Goal: Task Accomplishment & Management: Manage account settings

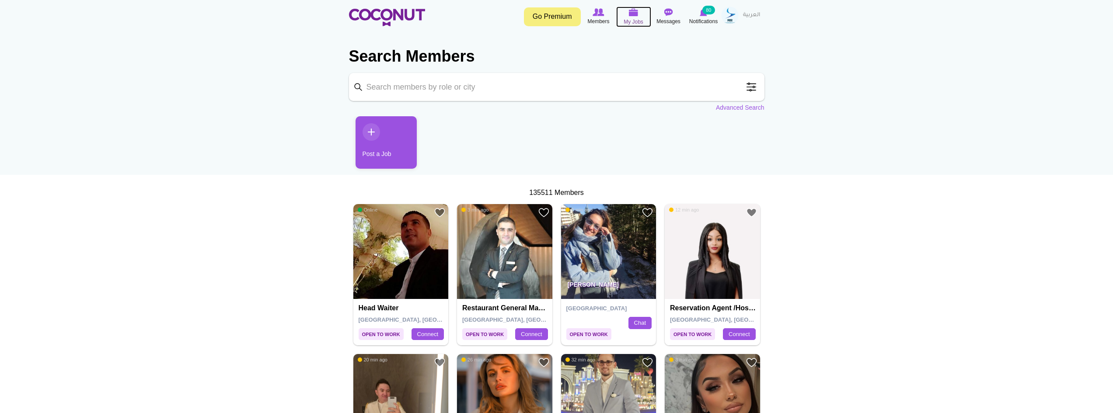
click at [623, 7] on icon at bounding box center [633, 12] width 33 height 10
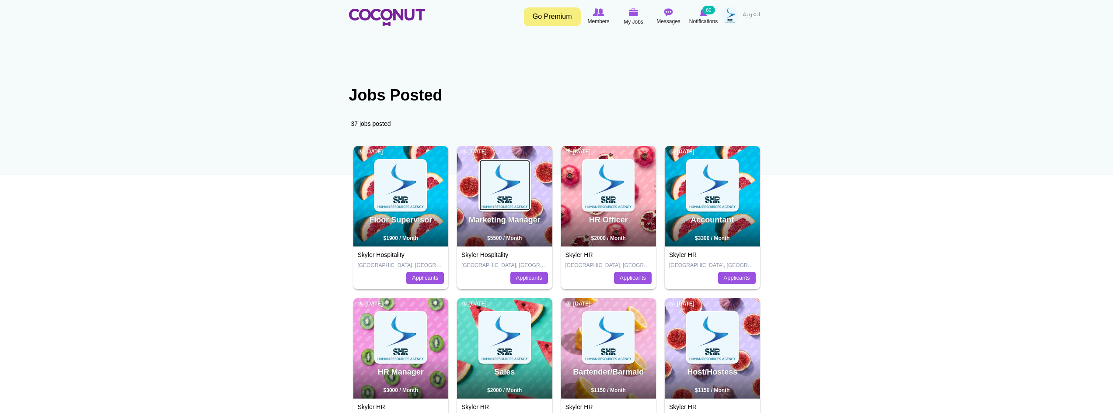
click at [518, 189] on img at bounding box center [504, 185] width 51 height 51
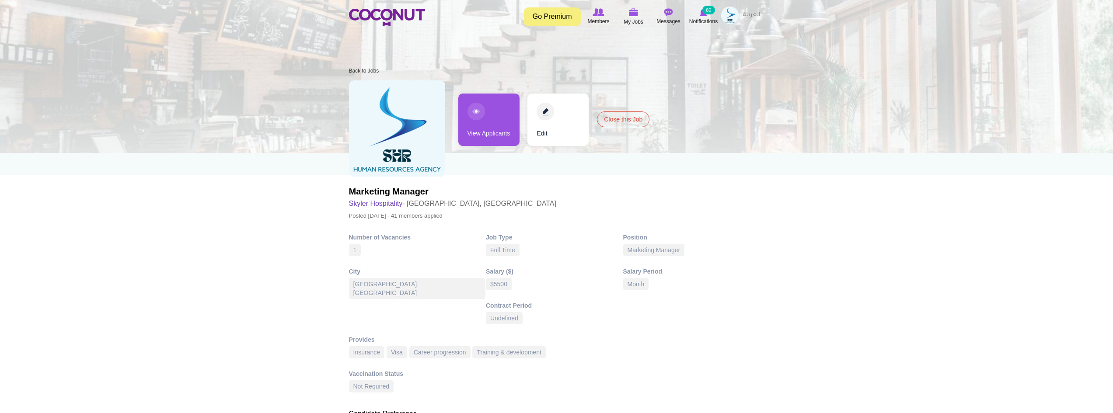
click at [492, 121] on link "View Applicants" at bounding box center [488, 120] width 61 height 52
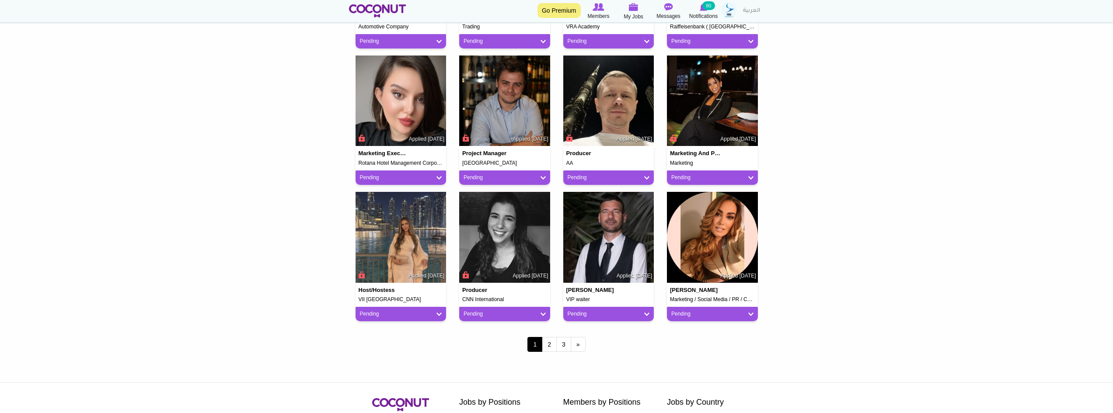
scroll to position [612, 0]
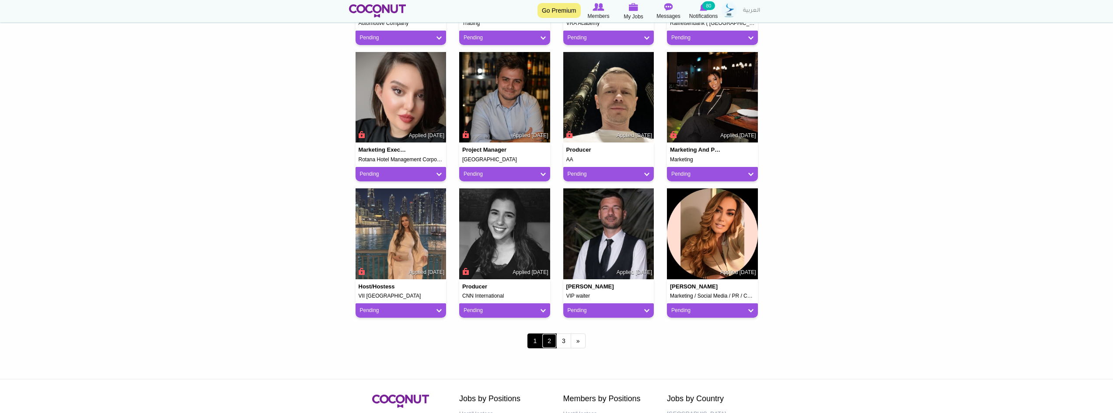
click at [551, 341] on link "2" at bounding box center [549, 341] width 15 height 15
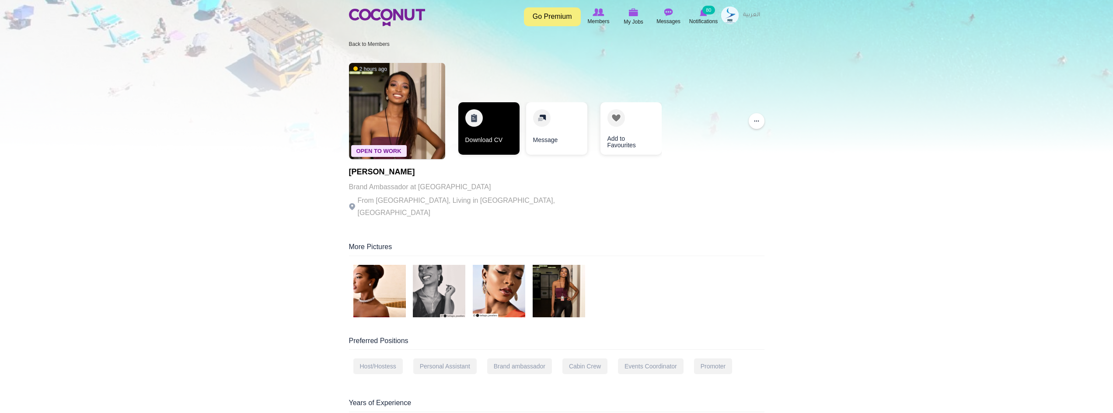
click at [490, 117] on link "Download CV" at bounding box center [488, 128] width 61 height 52
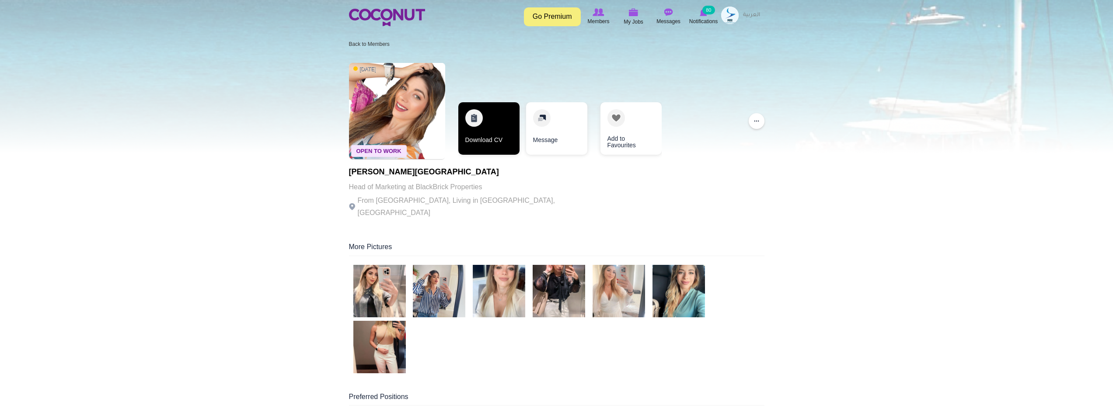
click at [491, 119] on link "Download CV" at bounding box center [488, 128] width 61 height 52
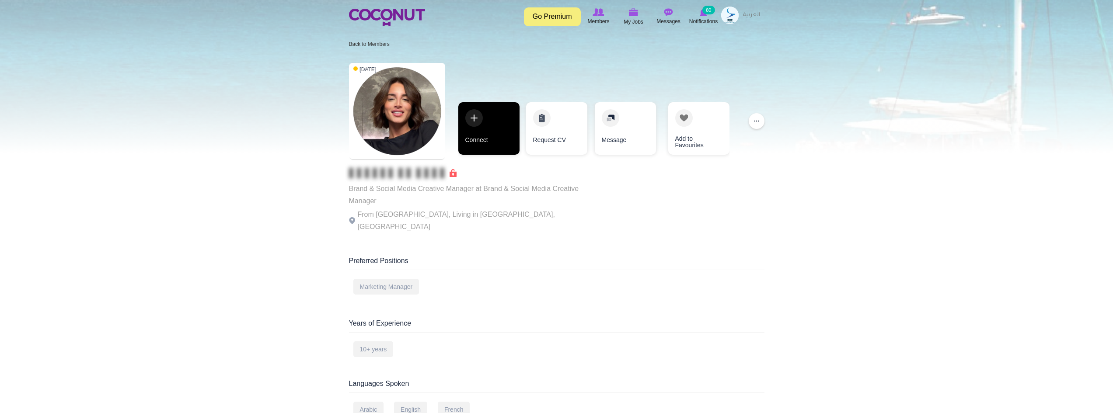
click at [488, 108] on link "Connect" at bounding box center [488, 128] width 61 height 52
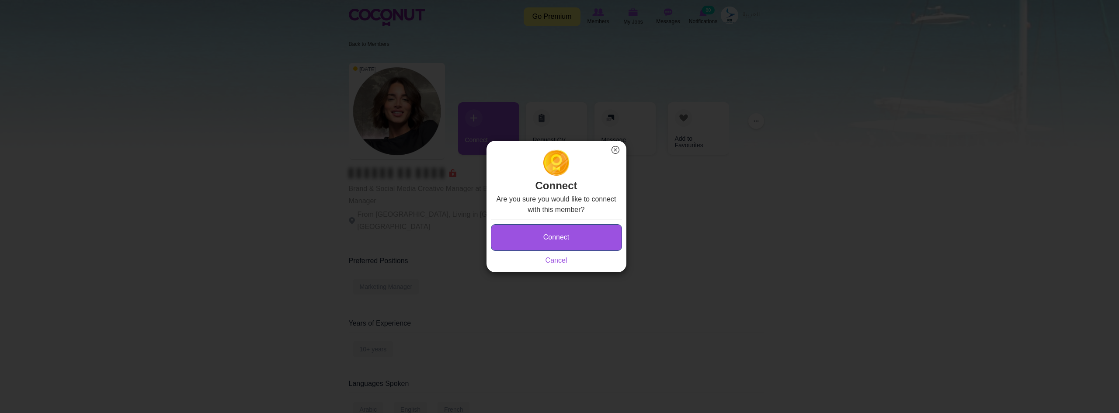
click at [565, 230] on button "Connect" at bounding box center [556, 237] width 131 height 27
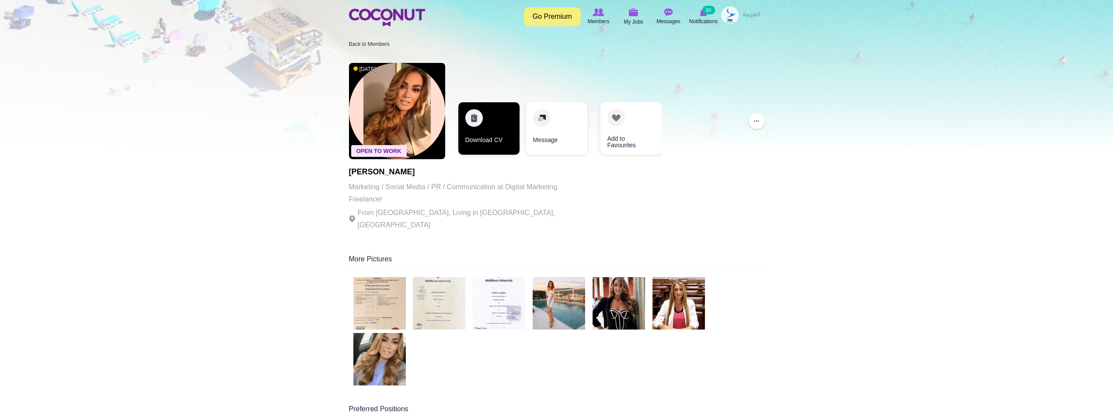
click at [480, 127] on link "Download CV" at bounding box center [488, 128] width 61 height 52
click at [568, 291] on img at bounding box center [559, 303] width 52 height 52
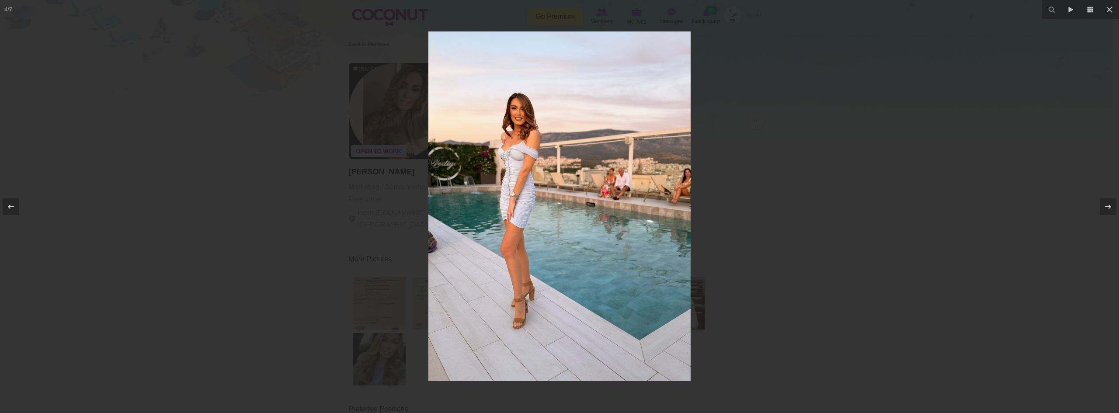
click at [1084, 188] on div at bounding box center [559, 206] width 1119 height 413
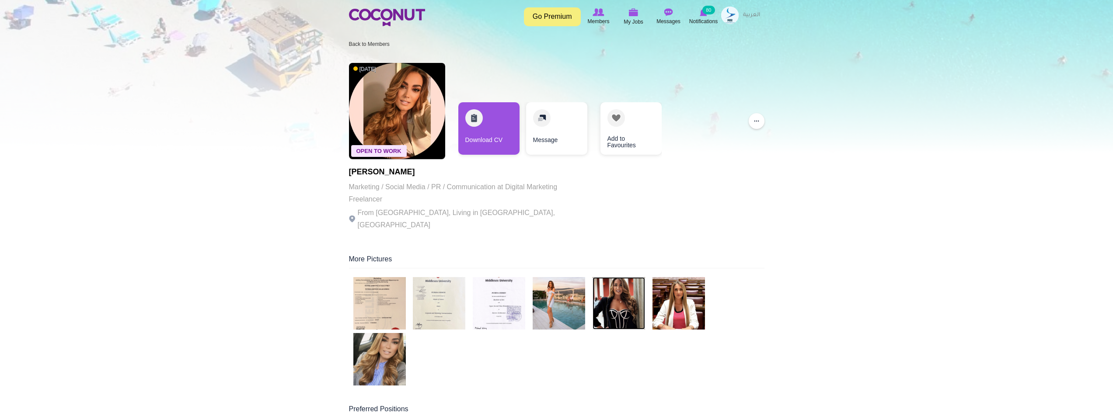
click at [614, 281] on img at bounding box center [619, 303] width 52 height 52
click at [491, 113] on link "Download CV" at bounding box center [488, 128] width 61 height 52
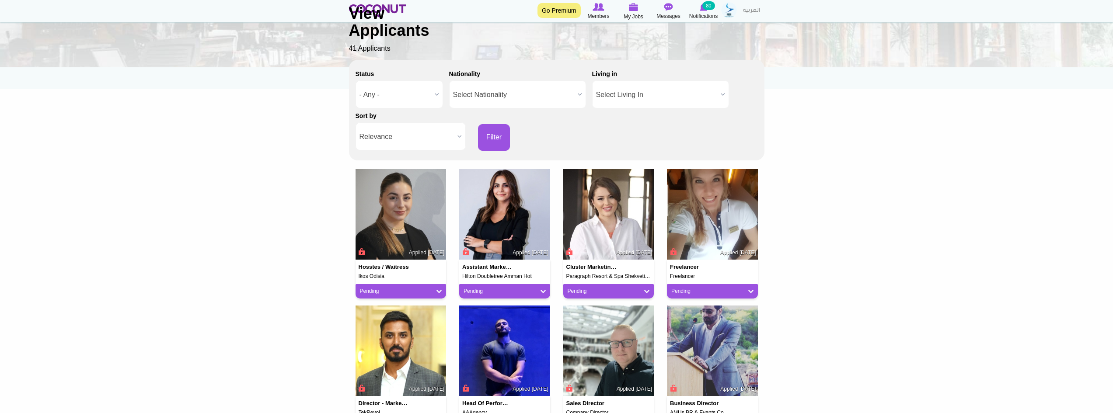
scroll to position [87, 0]
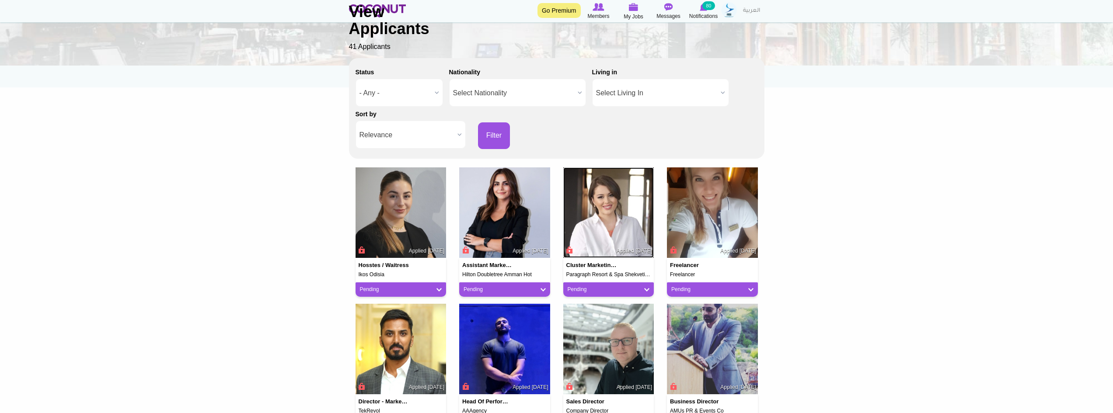
click at [617, 213] on img at bounding box center [608, 212] width 91 height 91
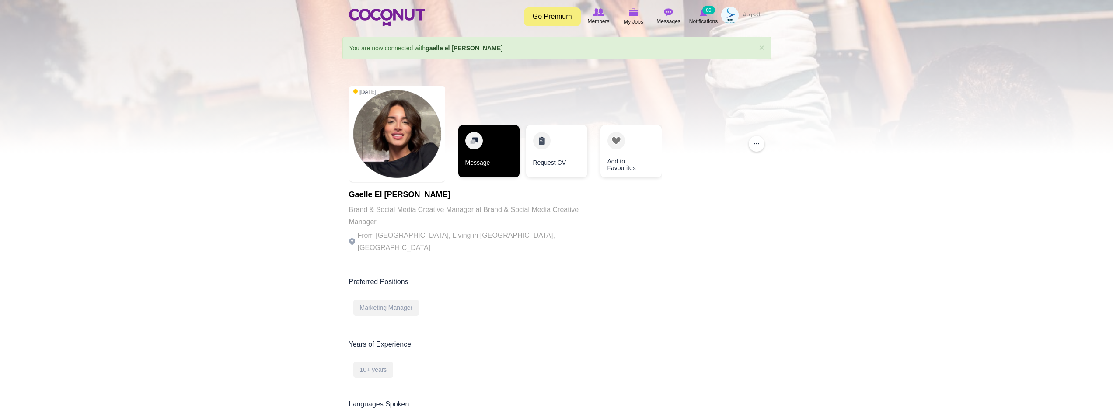
click at [499, 160] on link "Message" at bounding box center [488, 151] width 61 height 52
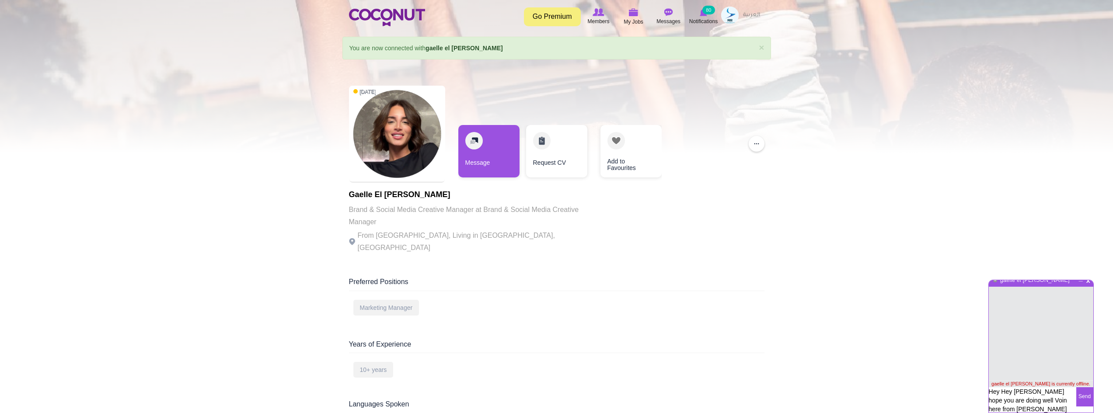
type textarea "Hey Hey Gaelle hope you are doing well Voin here from Skyler HR"
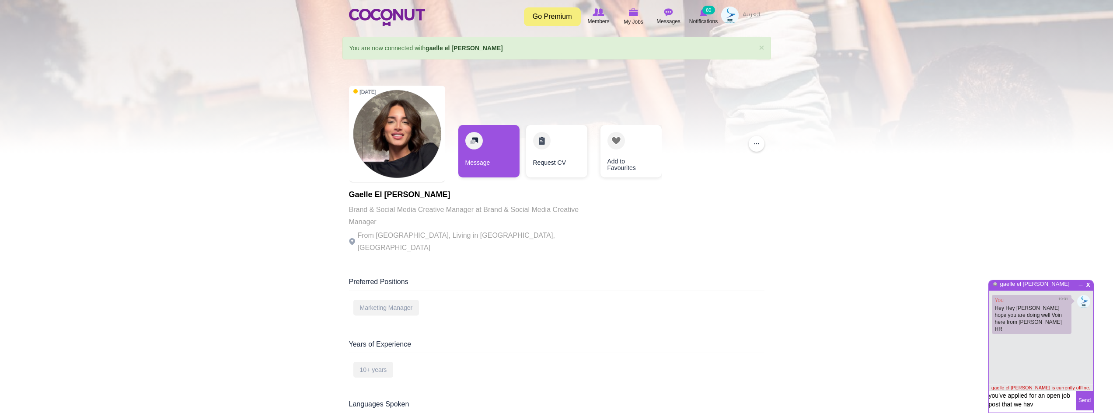
type textarea "you've applied for an open job post that we have"
type textarea "w"
type textarea "for a marketing manager/sales"
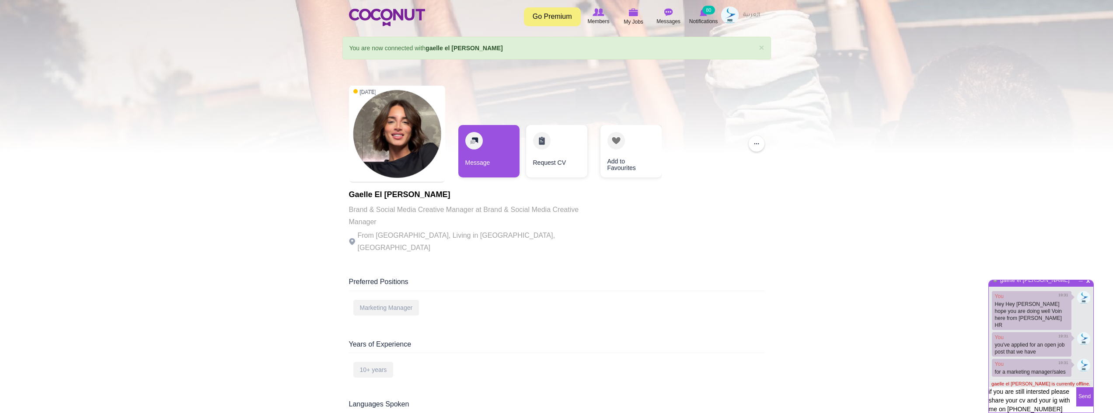
type textarea "if you are still intersted please share your cv and your ig with me on +971 56 …"
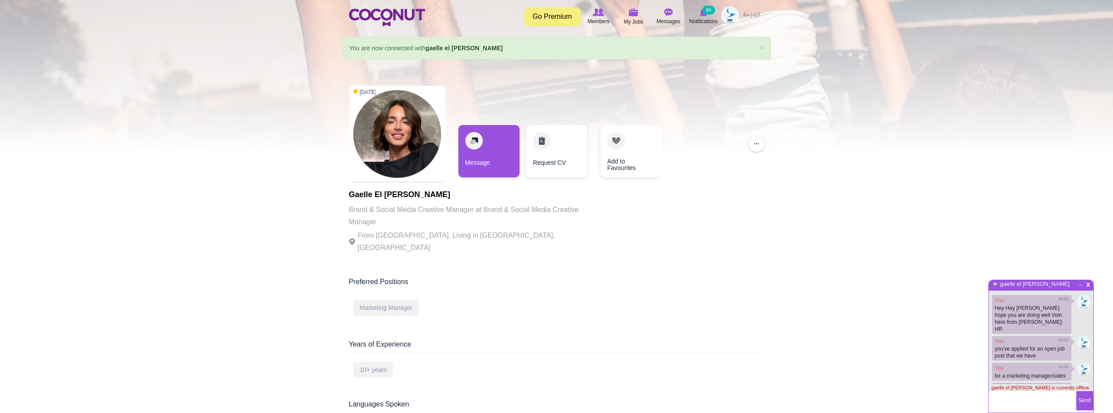
scroll to position [2, 0]
type textarea "And we will arrange an interview tomorrow"
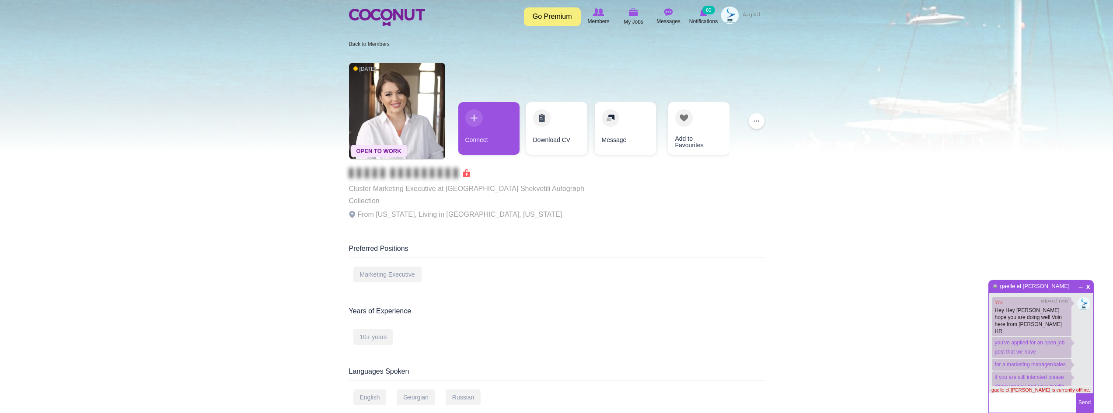
scroll to position [34, 0]
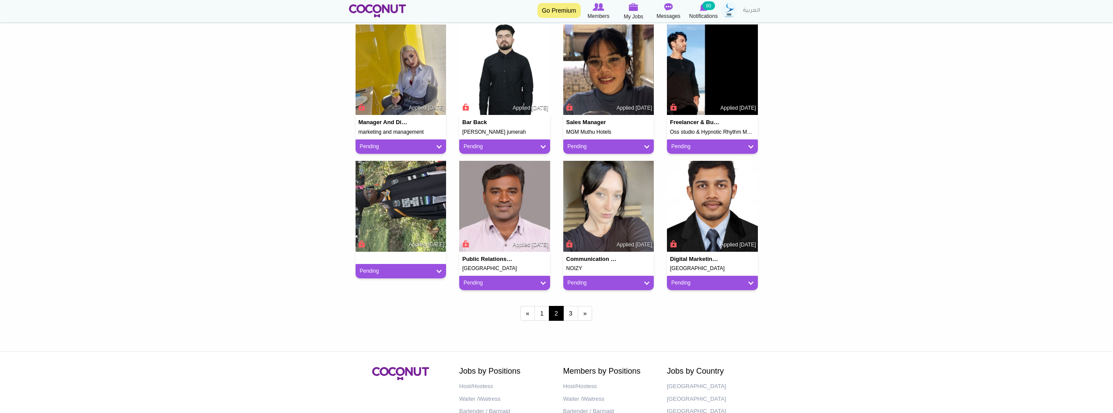
scroll to position [656, 0]
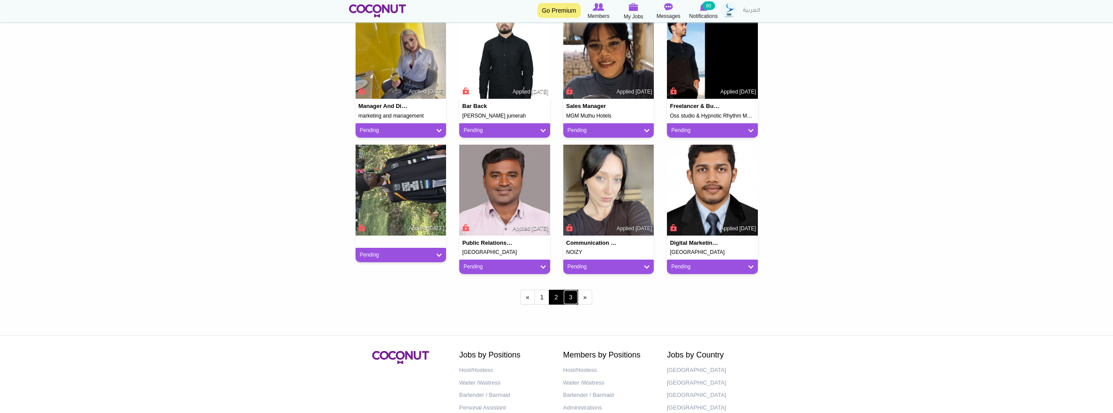
click at [572, 296] on link "3" at bounding box center [570, 297] width 15 height 15
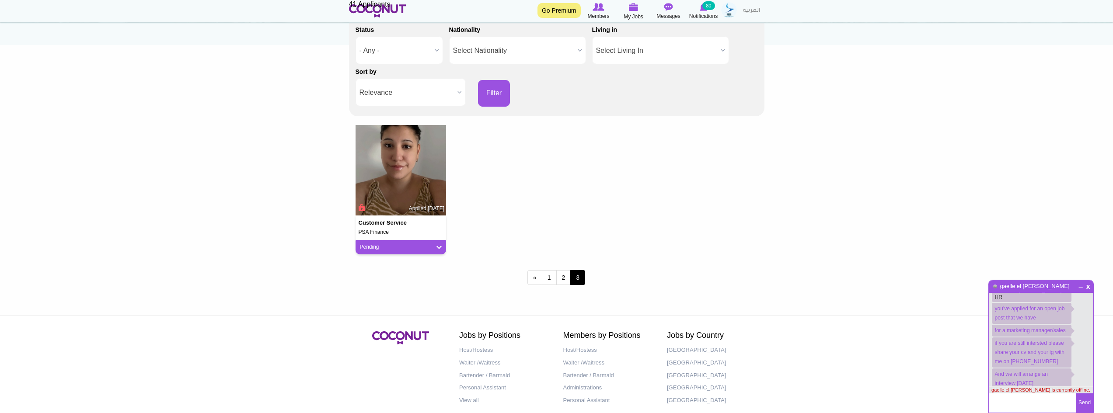
scroll to position [131, 0]
click at [562, 276] on link "2" at bounding box center [563, 276] width 15 height 15
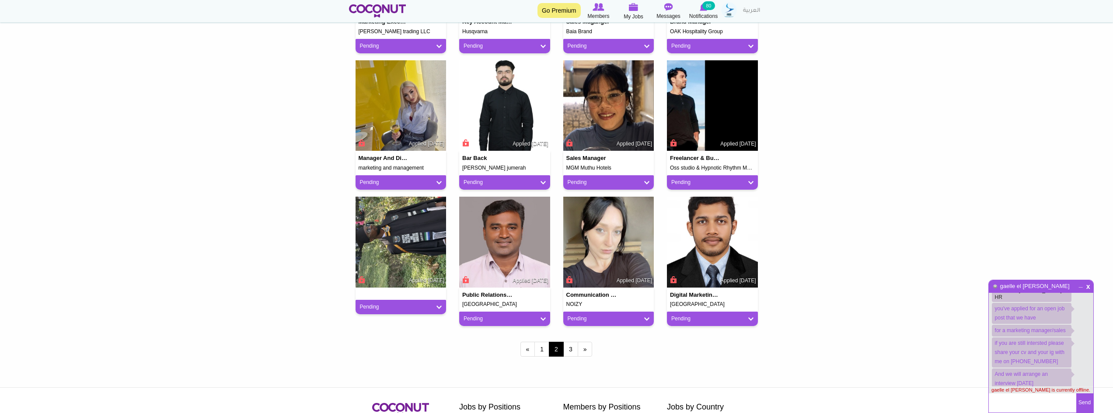
scroll to position [719, 0]
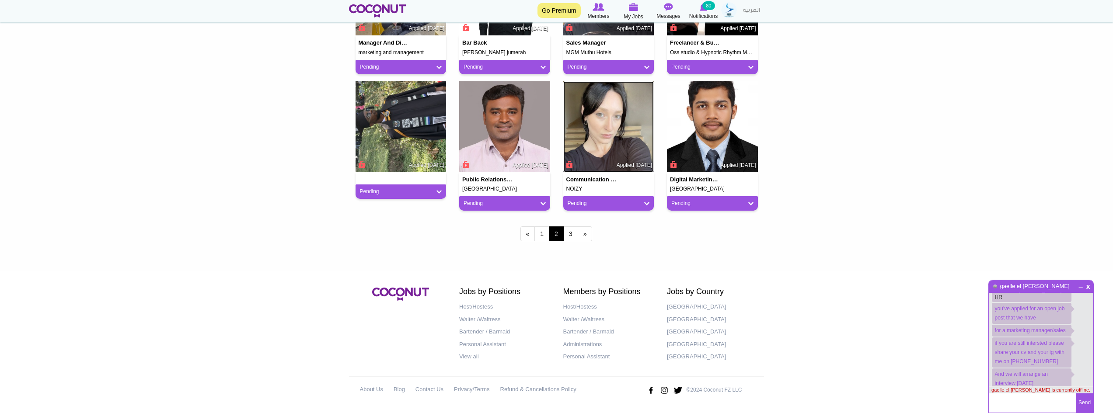
click at [624, 111] on img at bounding box center [608, 126] width 91 height 91
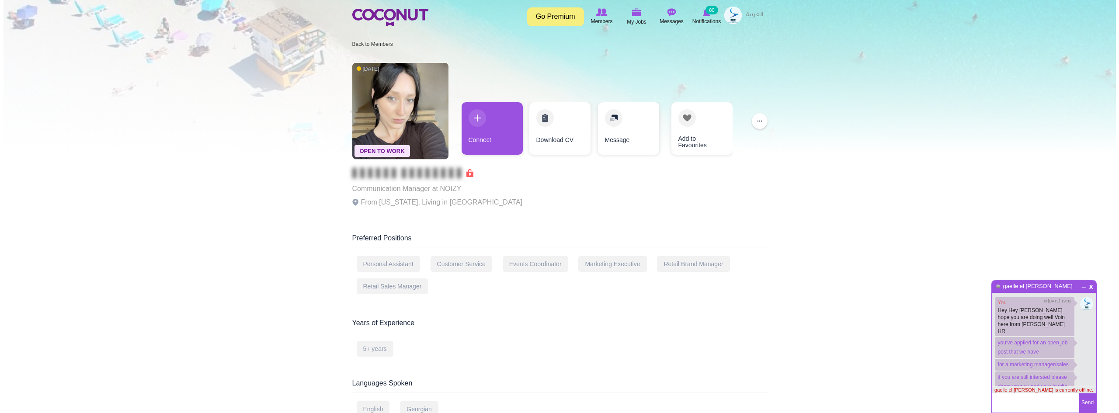
scroll to position [34, 0]
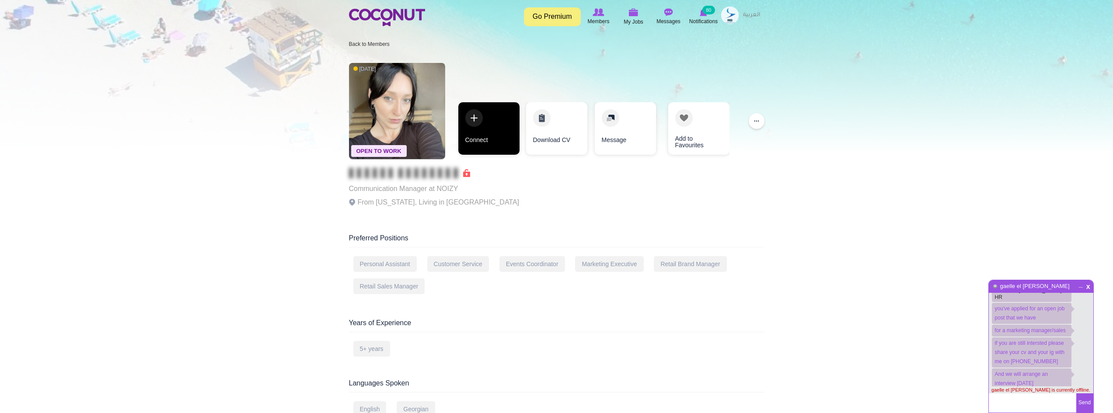
click at [493, 123] on link "Connect" at bounding box center [488, 128] width 61 height 52
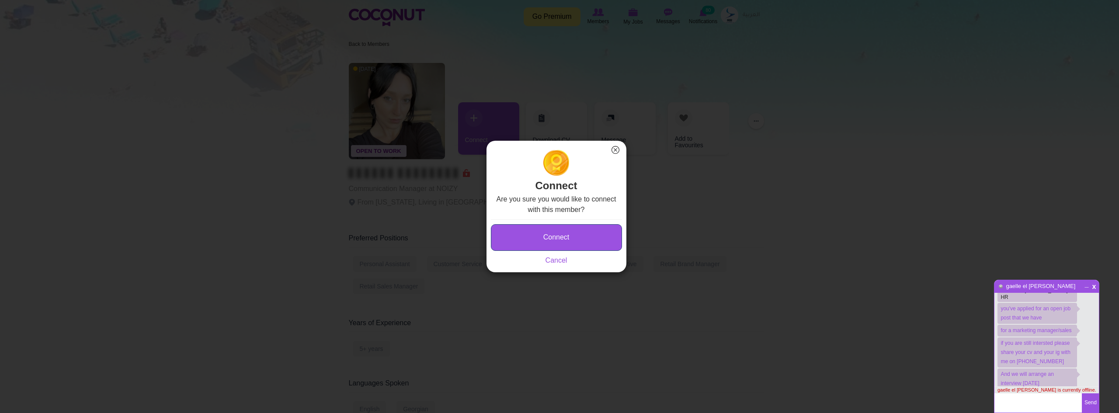
click at [568, 243] on button "Connect" at bounding box center [556, 237] width 131 height 27
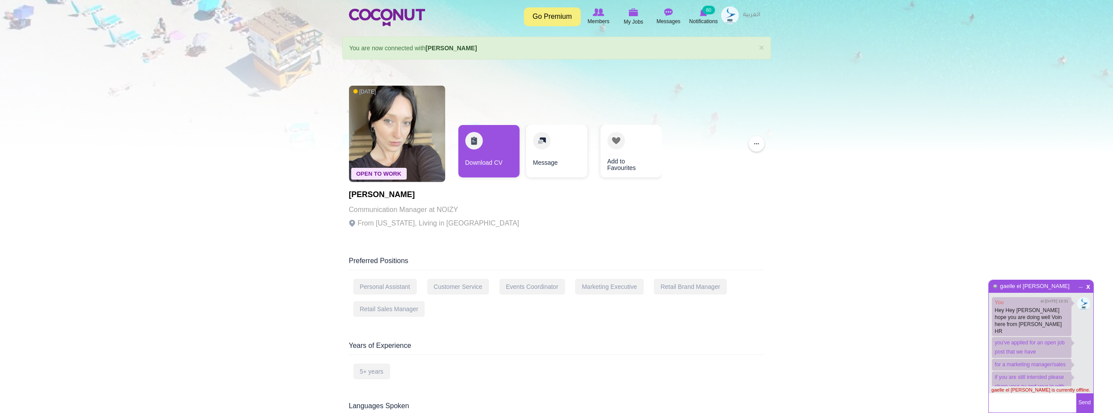
scroll to position [34, 0]
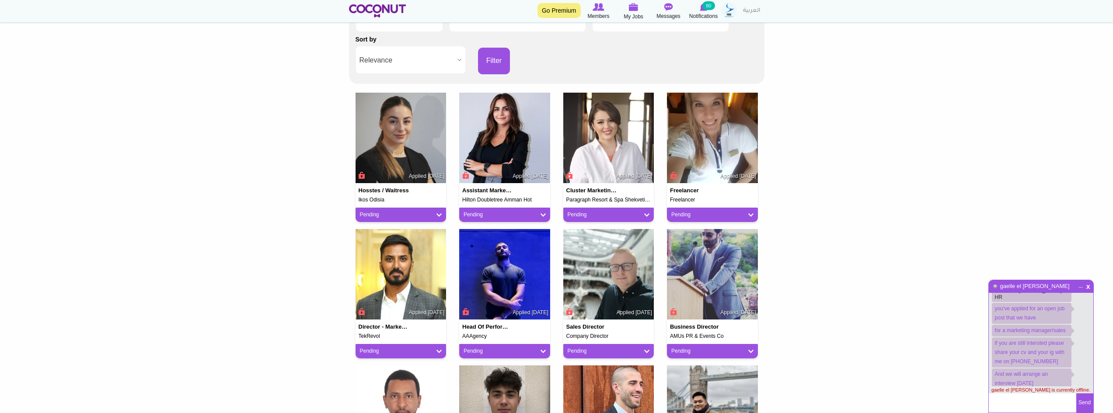
scroll to position [125, 0]
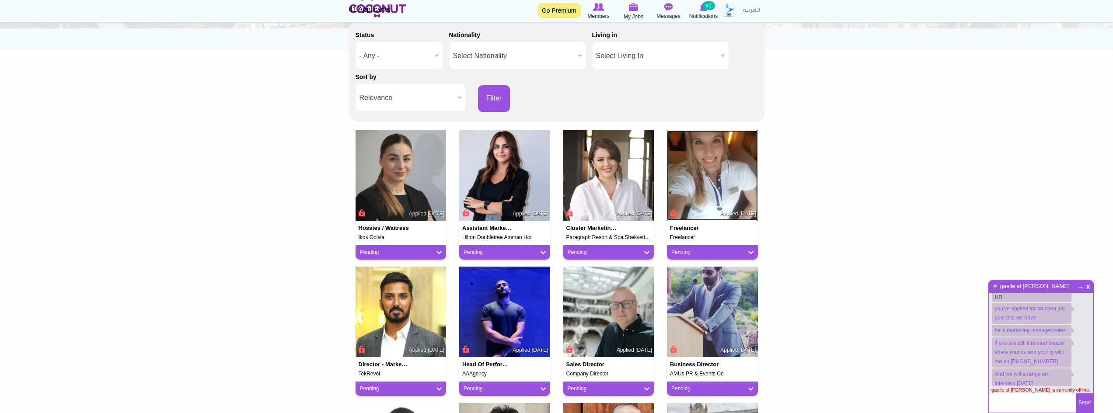
click at [715, 174] on img at bounding box center [712, 175] width 91 height 91
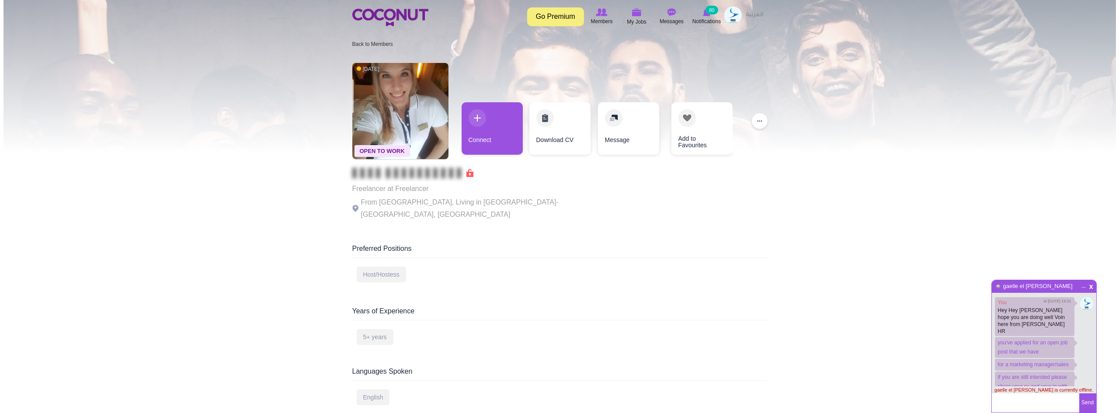
scroll to position [34, 0]
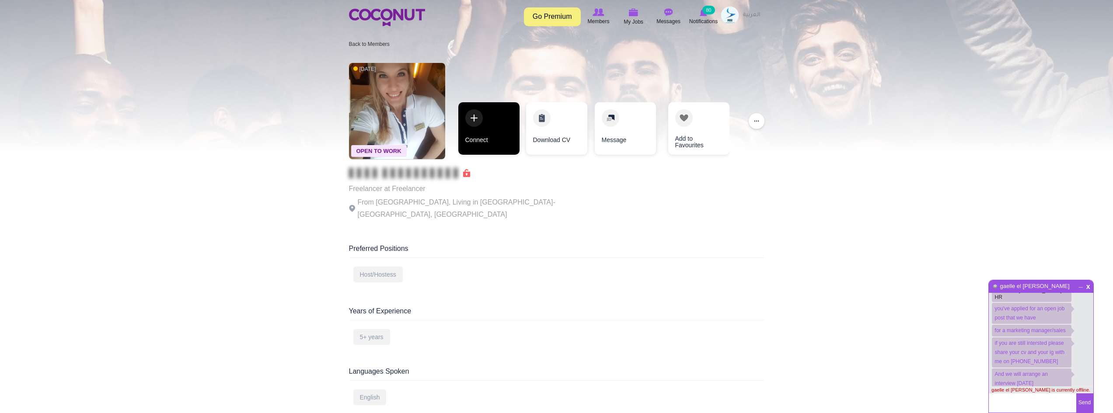
click at [493, 126] on link "Connect" at bounding box center [488, 128] width 61 height 52
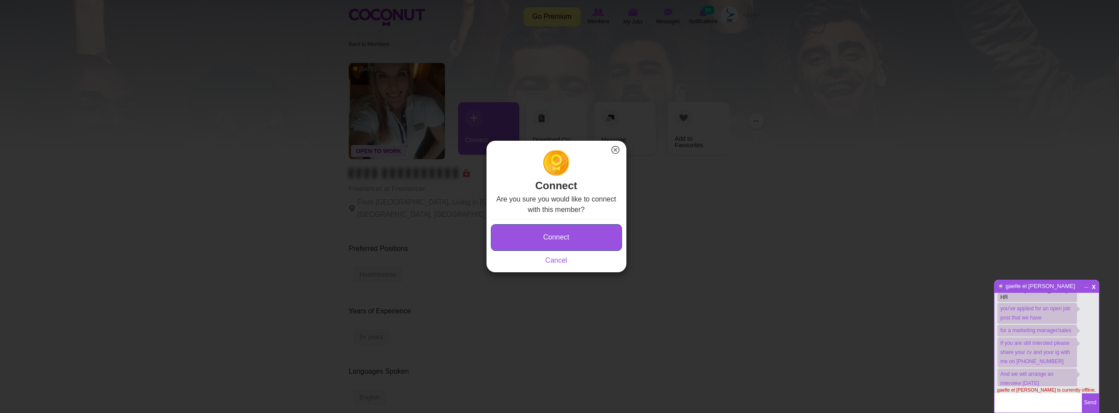
click at [548, 231] on button "Connect" at bounding box center [556, 237] width 131 height 27
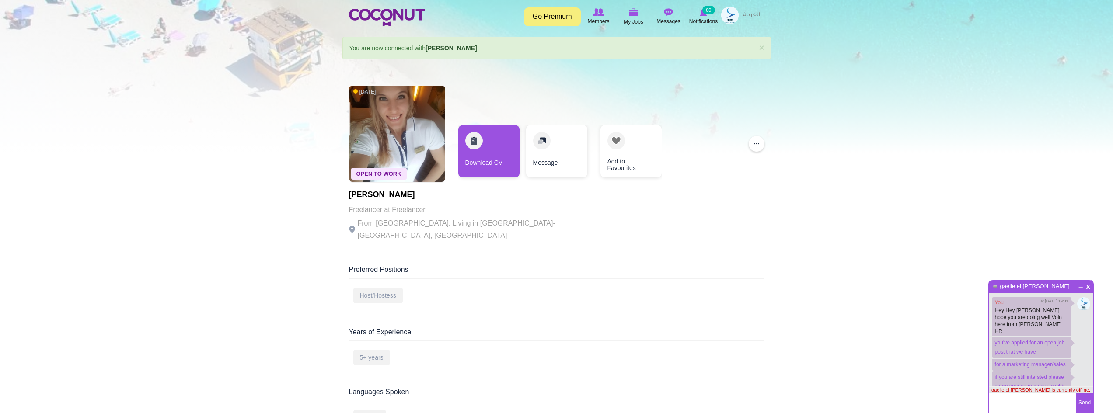
scroll to position [34, 0]
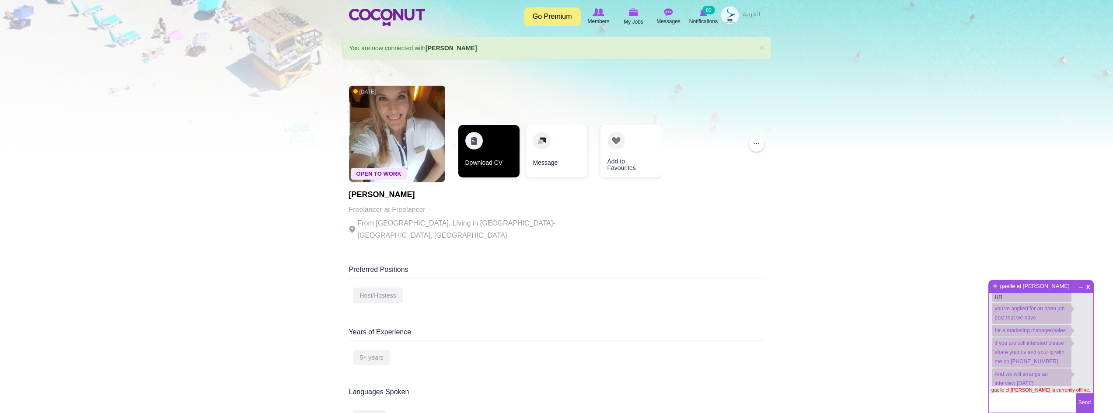
click at [469, 153] on link "Download CV" at bounding box center [488, 151] width 61 height 52
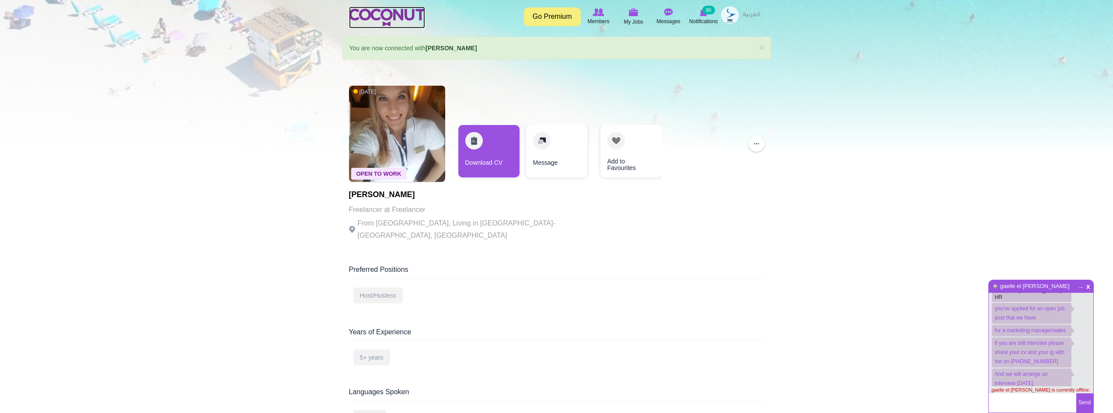
click at [399, 19] on img at bounding box center [387, 17] width 76 height 17
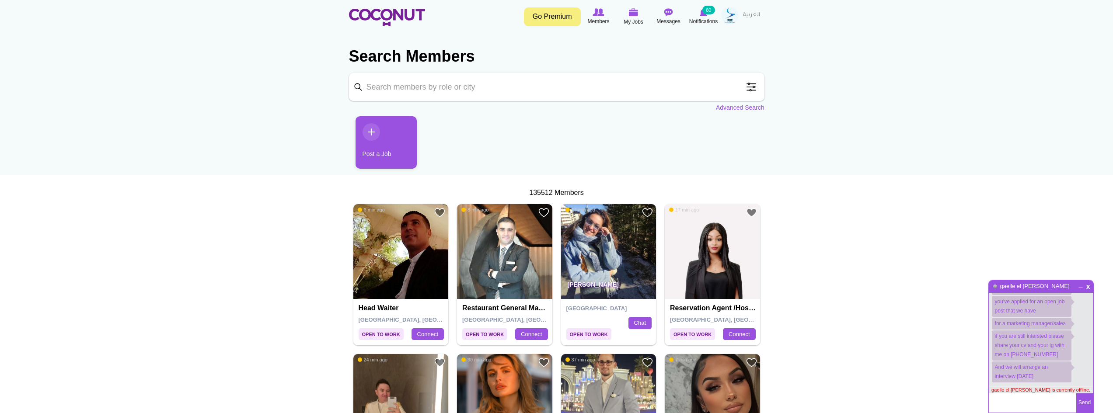
scroll to position [34, 0]
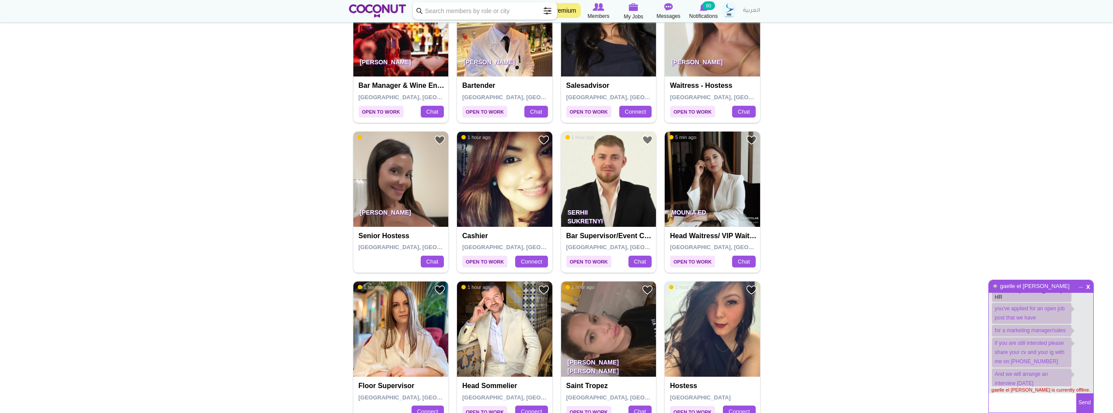
scroll to position [525, 0]
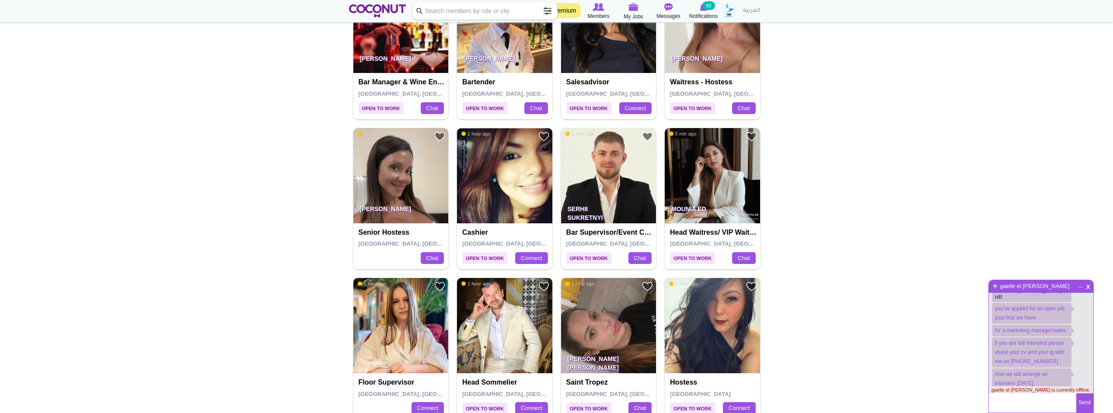
click at [430, 328] on img at bounding box center [400, 325] width 95 height 95
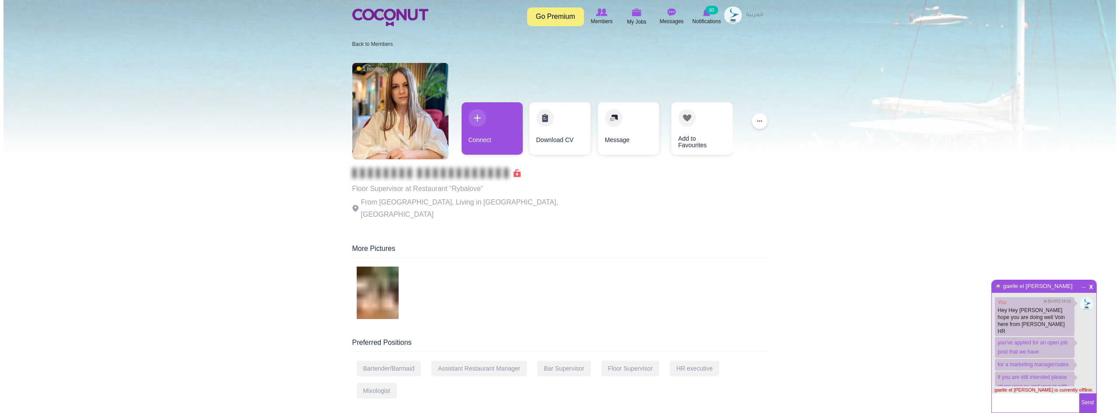
scroll to position [34, 0]
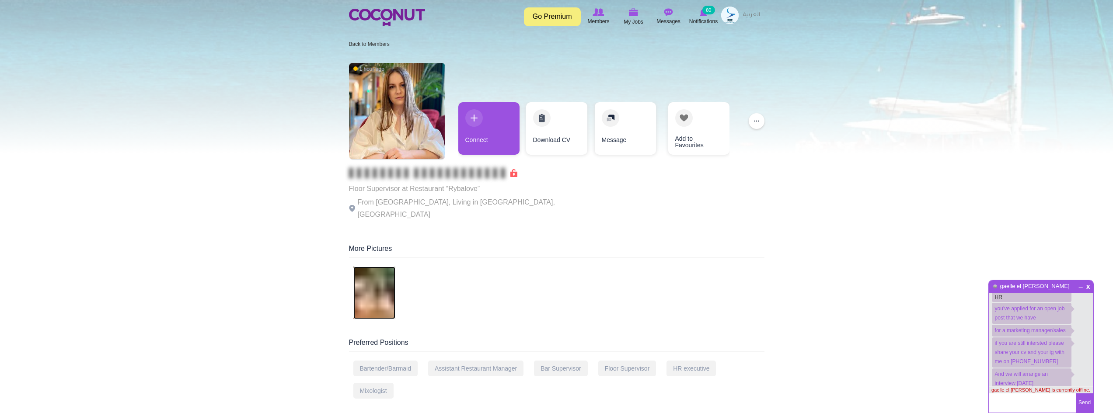
click at [387, 277] on img at bounding box center [374, 293] width 42 height 52
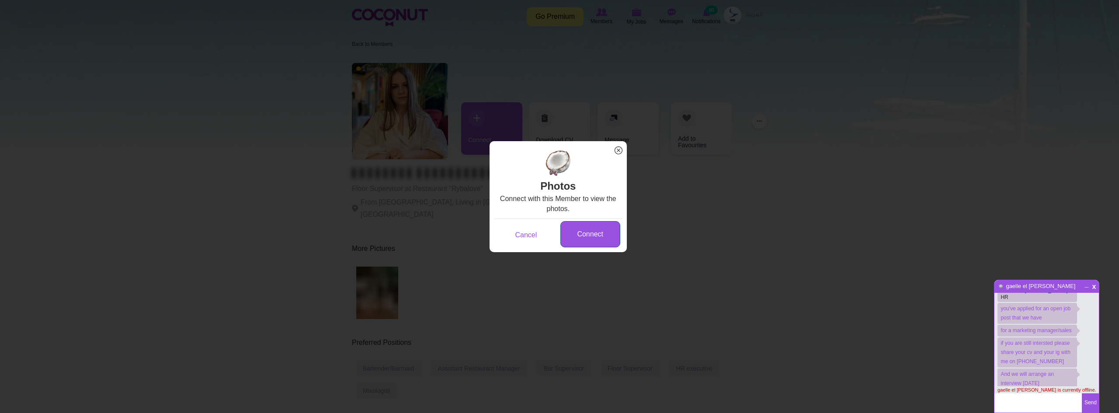
click at [582, 235] on link "Connect" at bounding box center [591, 234] width 60 height 27
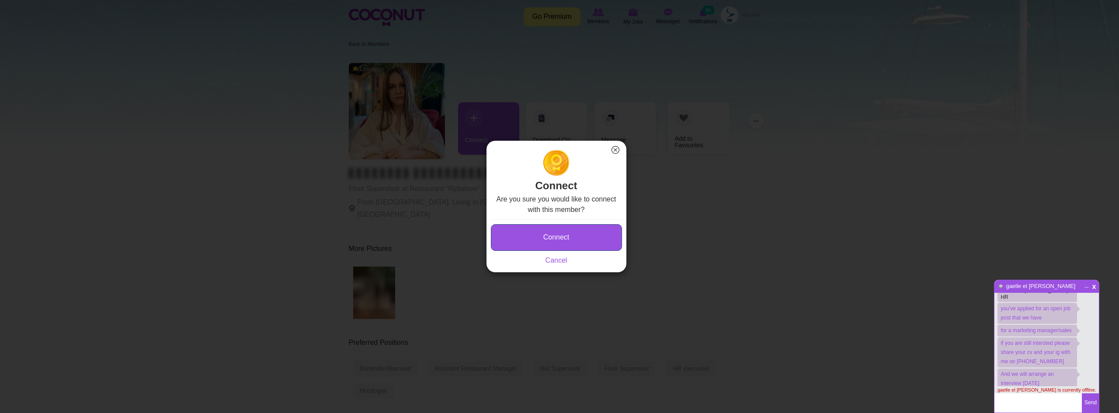
click at [571, 234] on button "Connect" at bounding box center [556, 237] width 131 height 27
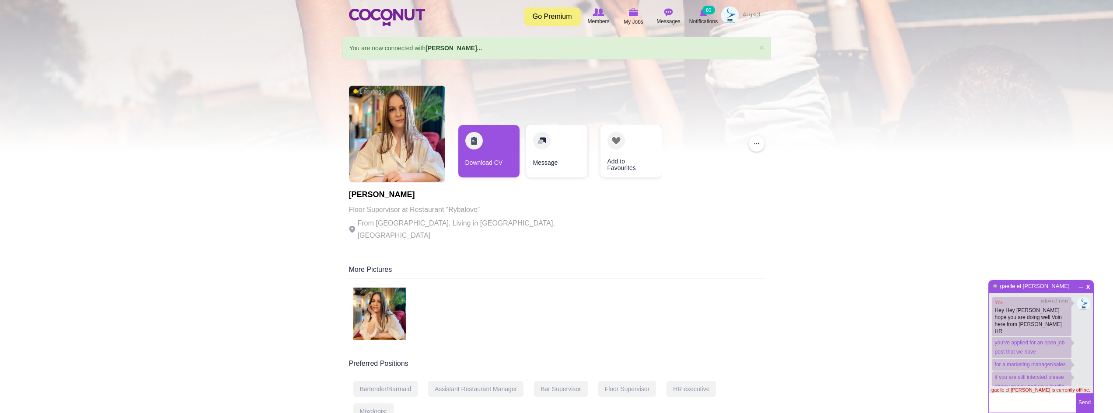
scroll to position [34, 0]
click at [380, 297] on img at bounding box center [379, 314] width 52 height 52
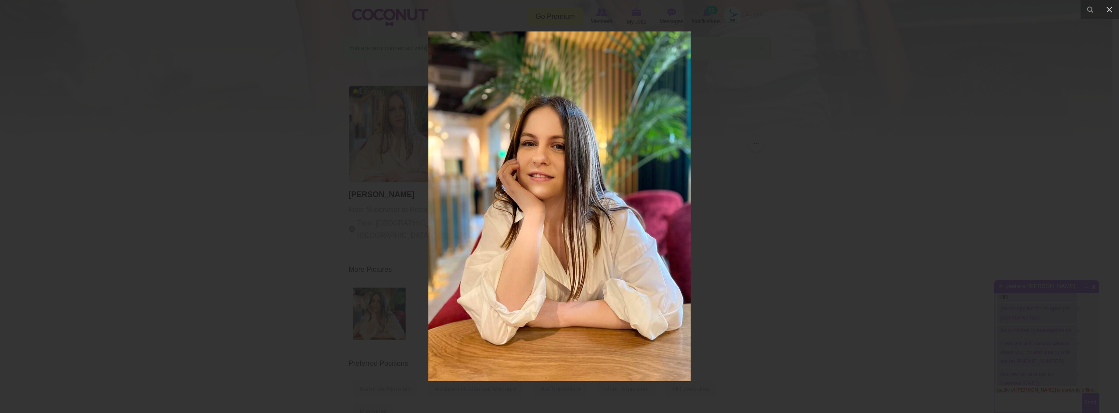
click at [854, 235] on div at bounding box center [559, 206] width 1119 height 413
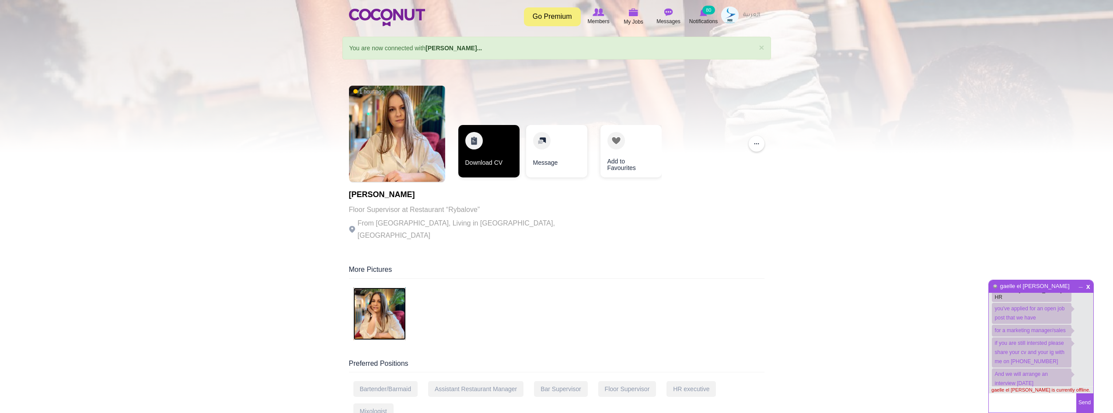
click at [503, 151] on link "Download CV" at bounding box center [488, 151] width 61 height 52
